Goal: Contribute content: Add original content to the website for others to see

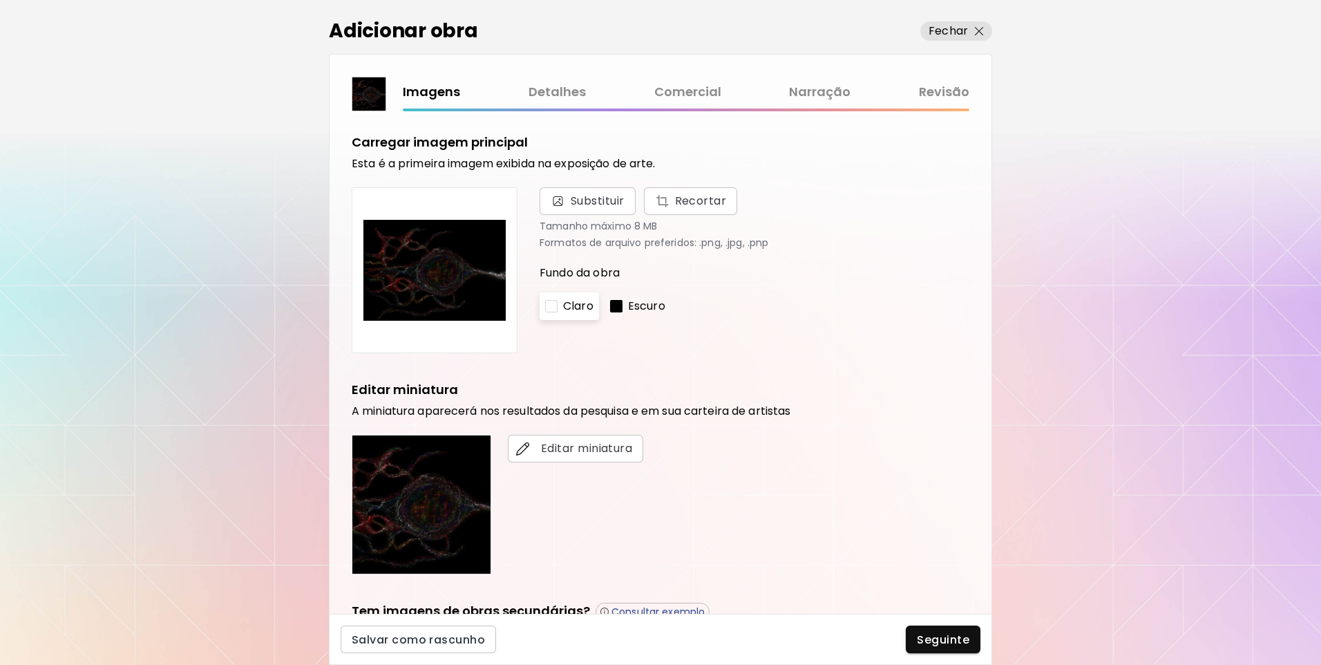
click at [968, 101] on link "Revisão" at bounding box center [944, 92] width 50 height 20
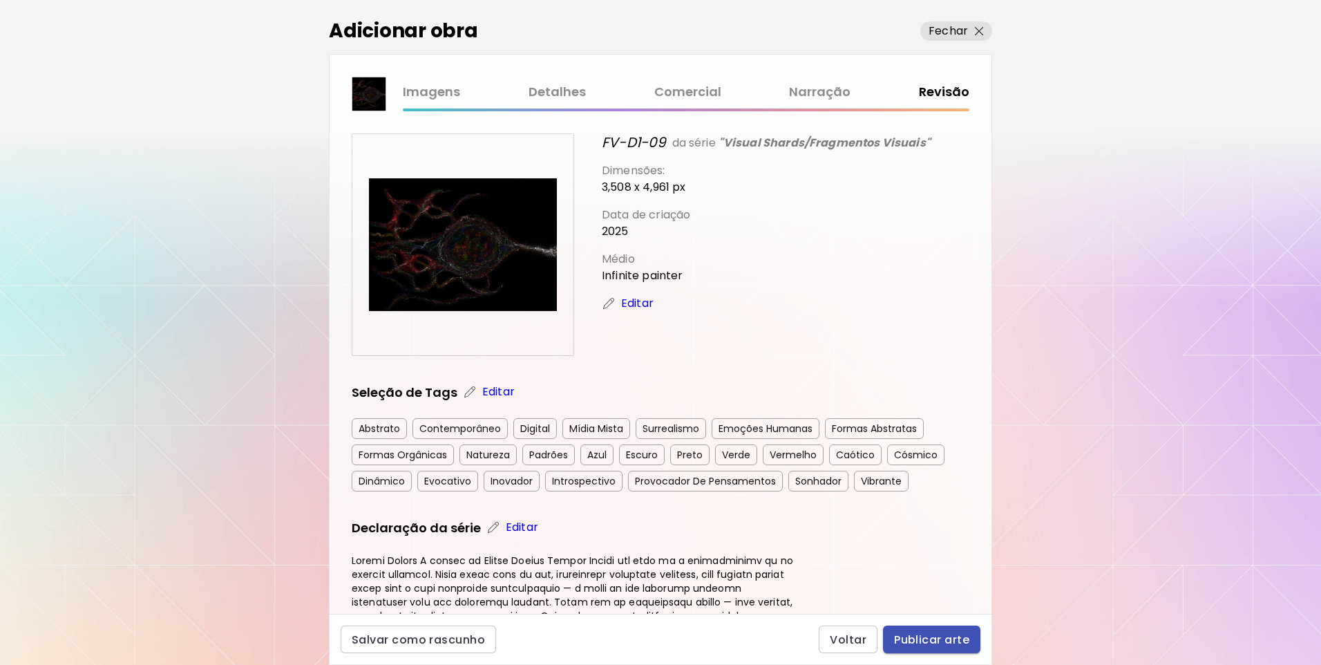
scroll to position [69, 0]
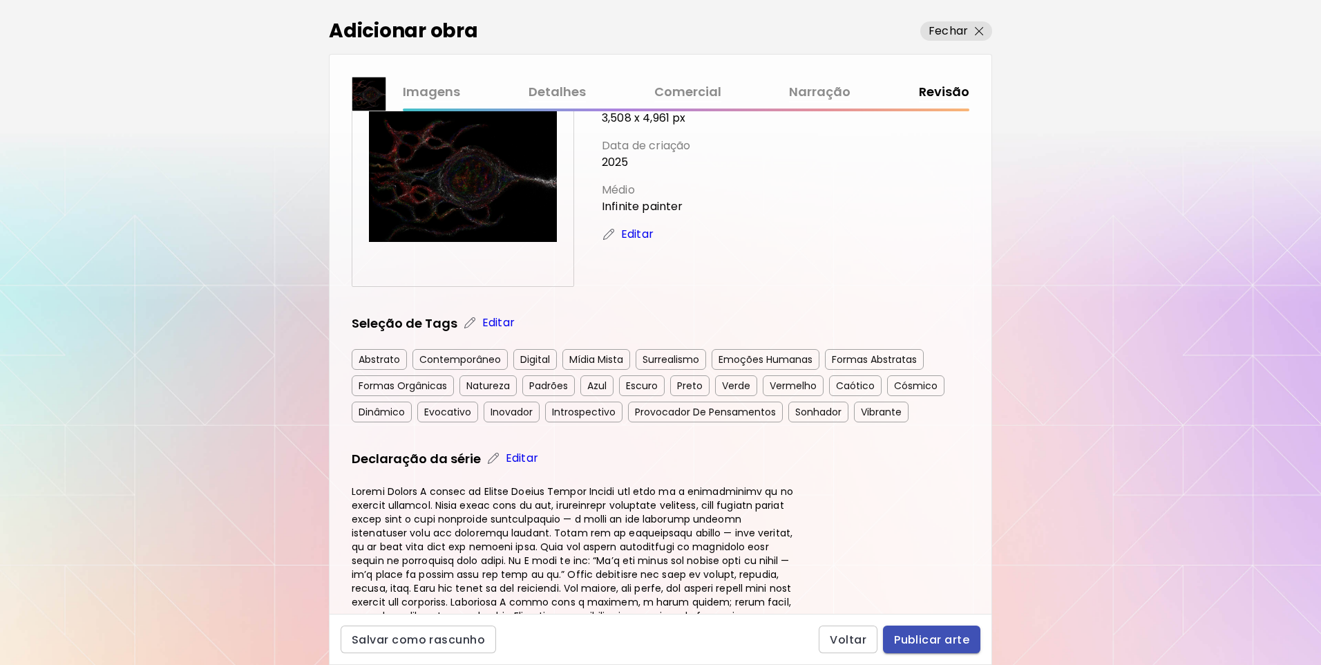
click at [938, 635] on span "Publicar arte" at bounding box center [931, 639] width 75 height 15
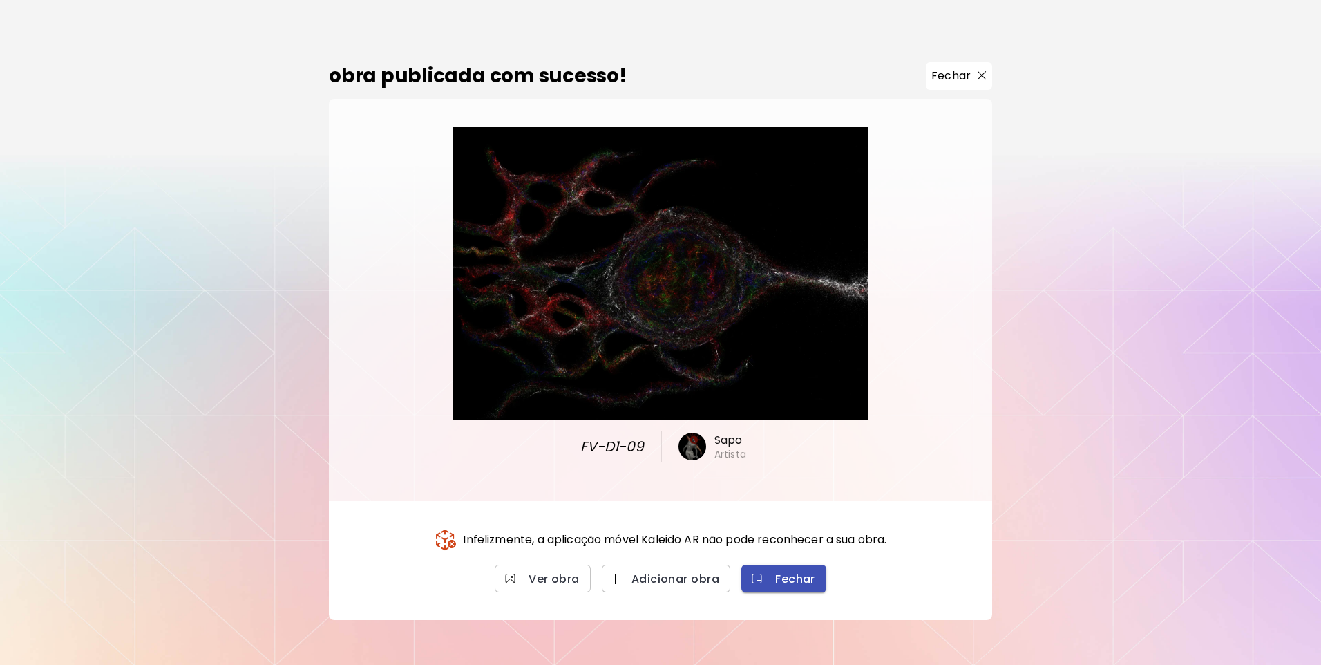
click at [813, 579] on span "Fechar" at bounding box center [783, 578] width 63 height 15
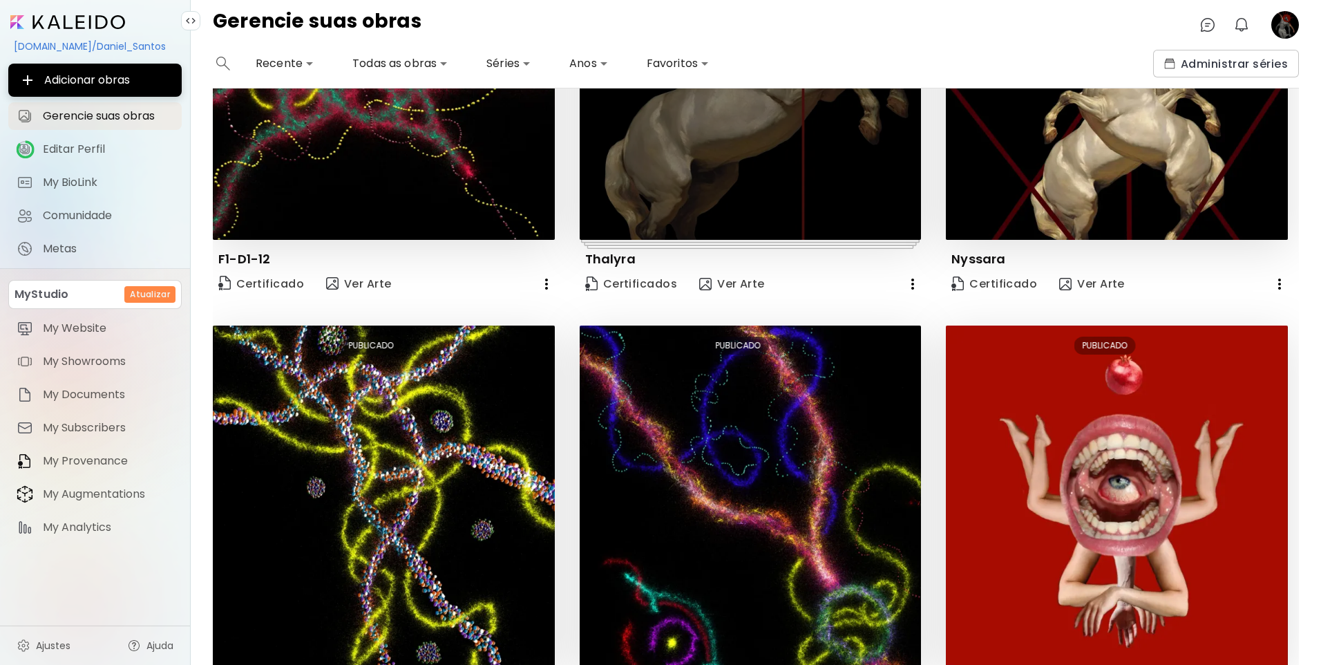
scroll to position [146, 0]
